Goal: Task Accomplishment & Management: Use online tool/utility

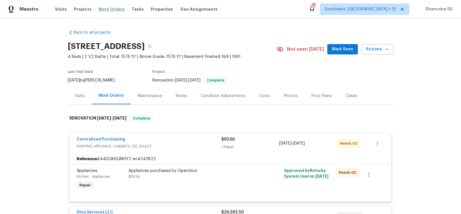
scroll to position [35, 0]
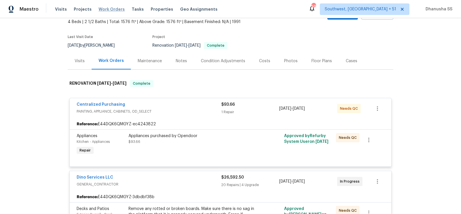
click at [104, 11] on span "Work Orders" at bounding box center [111, 9] width 26 height 6
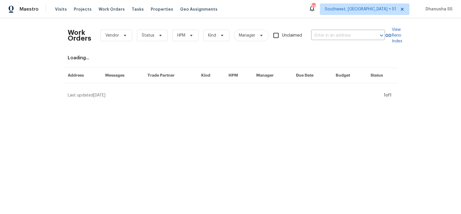
click at [325, 40] on div "Work Orders Vendor Status HPM Kind Manager Unclaimed ​" at bounding box center [226, 35] width 317 height 25
click at [326, 39] on input "text" at bounding box center [340, 35] width 58 height 9
paste input "[STREET_ADDRESS][PERSON_NAME]"
type input "[STREET_ADDRESS][PERSON_NAME]"
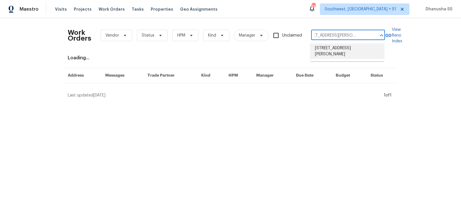
click at [323, 53] on li "[STREET_ADDRESS][PERSON_NAME]" at bounding box center [347, 51] width 74 height 16
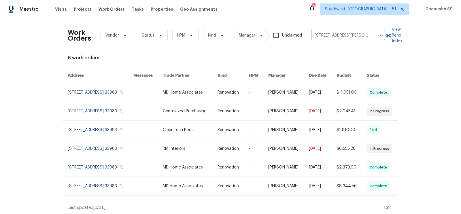
click at [216, 89] on link at bounding box center [190, 92] width 55 height 18
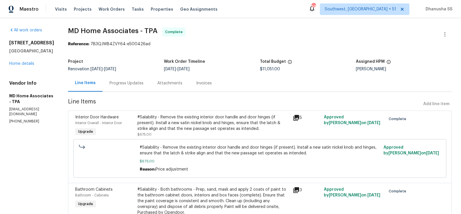
click at [23, 60] on div "[STREET_ADDRESS] Home details" at bounding box center [31, 53] width 45 height 26
click at [23, 65] on link "Home details" at bounding box center [21, 64] width 25 height 4
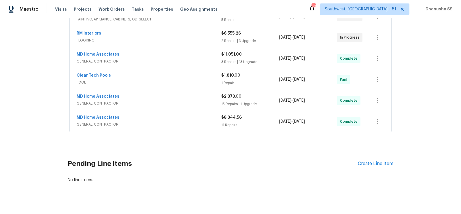
scroll to position [103, 0]
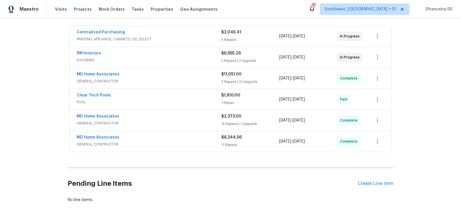
click at [188, 96] on div "Clear Tech Pools" at bounding box center [149, 95] width 144 height 7
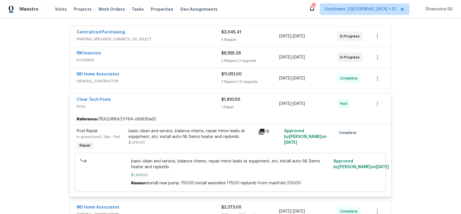
click at [177, 78] on span "GENERAL_CONTRACTOR" at bounding box center [149, 81] width 144 height 6
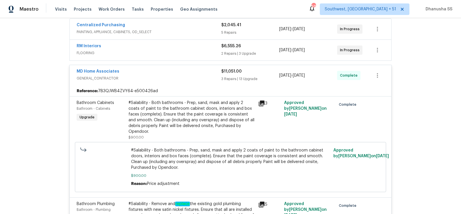
scroll to position [101, 0]
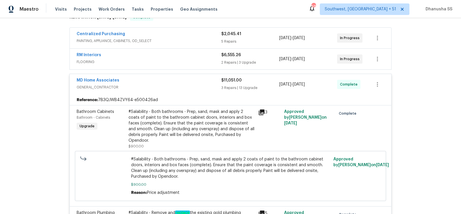
click at [201, 59] on span "FLOORING" at bounding box center [149, 62] width 144 height 6
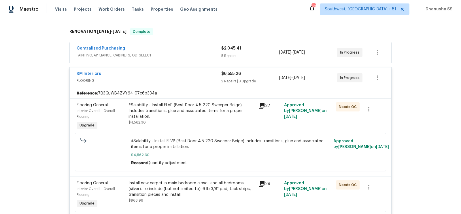
scroll to position [64, 0]
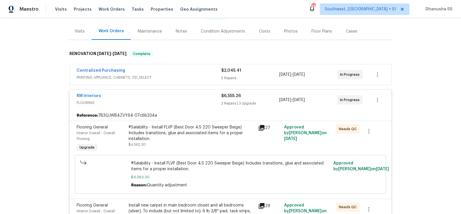
click at [193, 77] on span "PAINTING, APPLIANCE, CABINETS, OD_SELECT" at bounding box center [149, 78] width 144 height 6
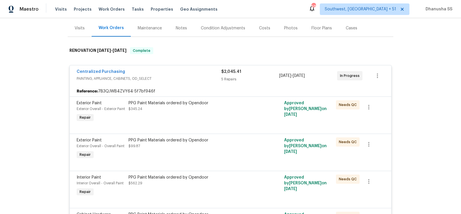
scroll to position [0, 0]
